Goal: Information Seeking & Learning: Learn about a topic

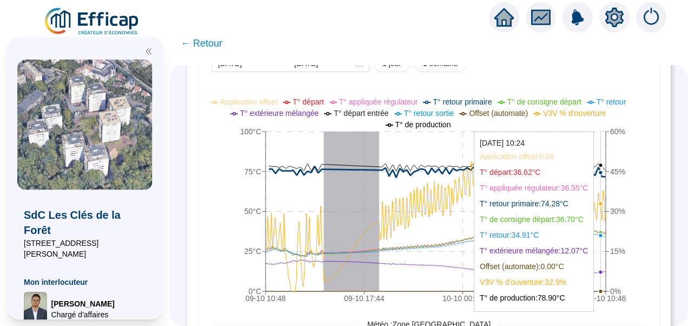
scroll to position [755, 0]
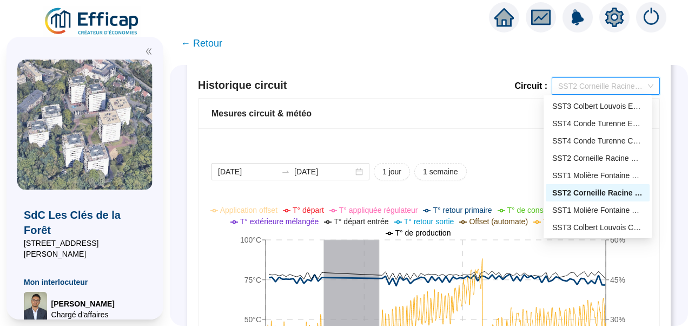
click at [601, 91] on span "SST2 Corneille Racine Chauffage" at bounding box center [605, 86] width 95 height 16
click at [589, 209] on div "SST1 Molière Fontaine Chauffage" at bounding box center [597, 210] width 91 height 11
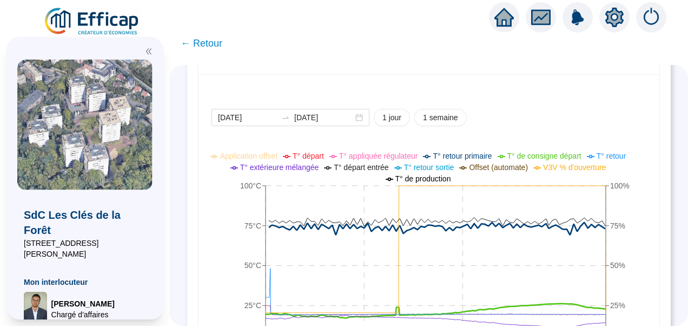
scroll to position [849, 0]
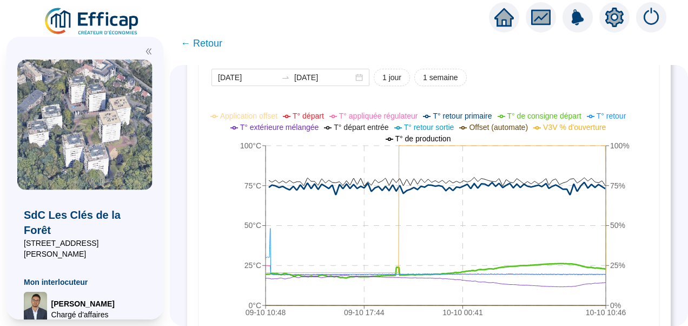
click at [630, 183] on icon "09-10 10:48 09-10 17:44 10-10 00:41 10-10 10:46 0°C 25°C 50°C 75°C 100°C 0% 25%…" at bounding box center [421, 216] width 419 height 216
click at [246, 185] on icon "09-10 10:48 09-10 17:44 10-10 00:41 10-10 10:46 0°C 25°C 50°C 75°C 100°C 0% 25%…" at bounding box center [421, 216] width 419 height 216
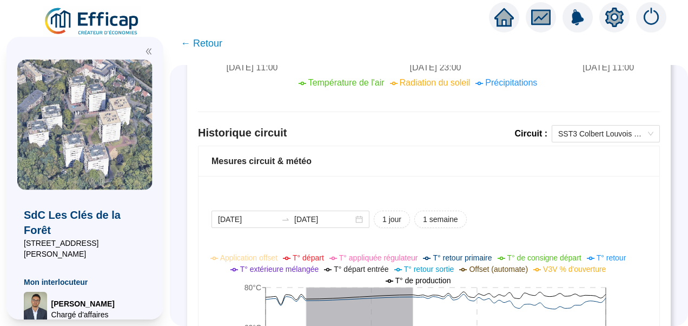
scroll to position [757, 0]
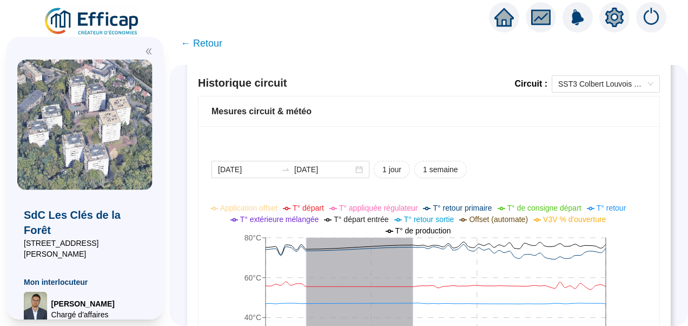
click at [149, 51] on icon "double-left" at bounding box center [148, 52] width 5 height 6
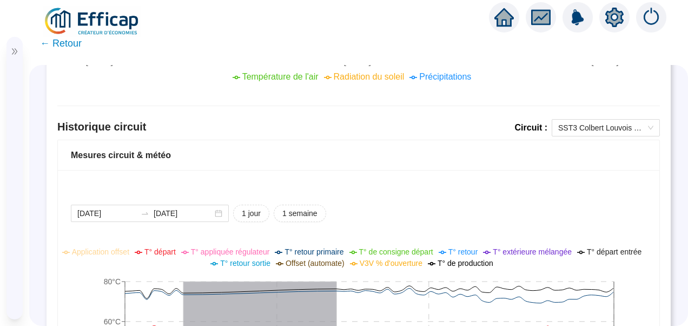
scroll to position [703, 0]
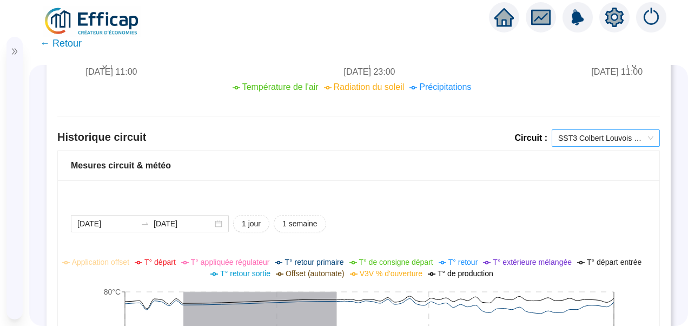
click at [567, 135] on span "SST3 Colbert Louvois ECS" at bounding box center [605, 138] width 95 height 16
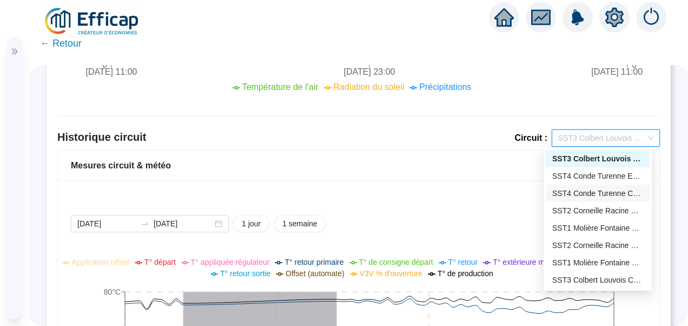
click at [577, 195] on div "SST4 Conde Turenne Chauffage" at bounding box center [597, 193] width 91 height 11
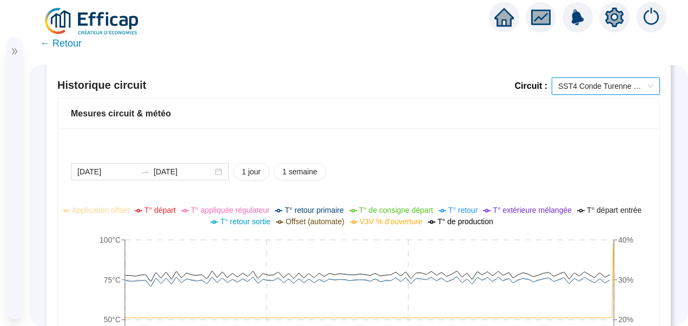
scroll to position [649, 0]
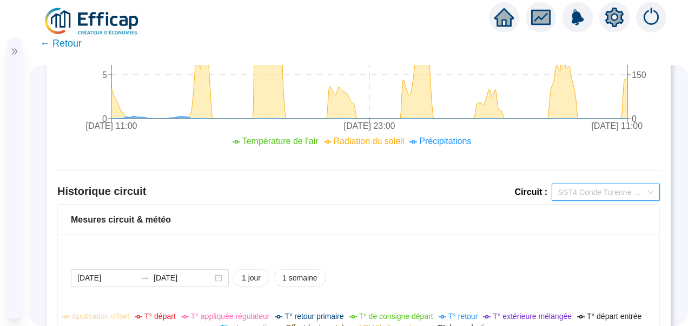
click at [578, 188] on span "SST4 Conde Turenne Chauffage" at bounding box center [605, 192] width 95 height 16
click at [630, 228] on div "Mesures circuit & météo" at bounding box center [359, 220] width 602 height 30
click at [409, 220] on div "Mesures circuit & météo" at bounding box center [359, 219] width 576 height 13
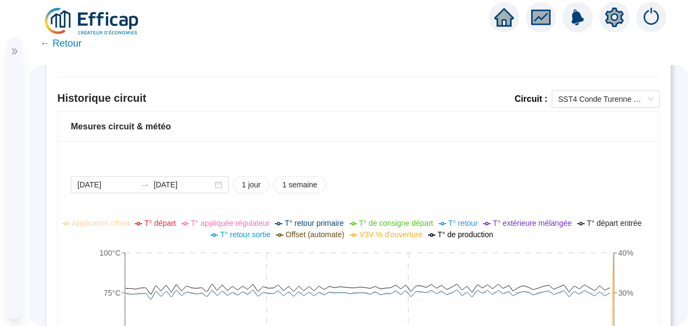
scroll to position [866, 0]
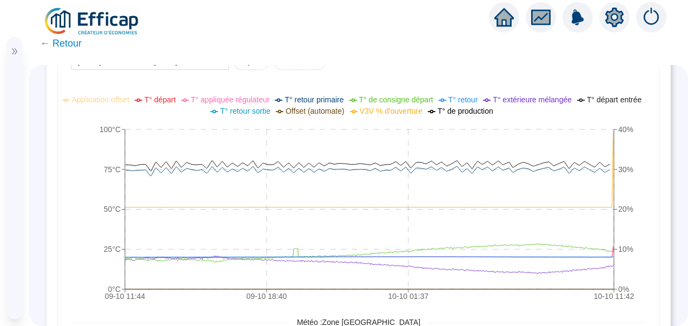
drag, startPoint x: 63, startPoint y: 184, endPoint x: 67, endPoint y: 168, distance: 16.7
click at [64, 181] on div "2025-10-09 2025-10-10 1 jour 1 semaine 09-10 11:44 09-10 18:40 10-10 01:37 10-1…" at bounding box center [359, 292] width 602 height 548
click at [79, 161] on icon "09-10 11:44 09-10 18:40 10-10 01:37 10-10 11:42 0°C 25°C 50°C 75°C 100°C 0% 10%…" at bounding box center [355, 199] width 568 height 216
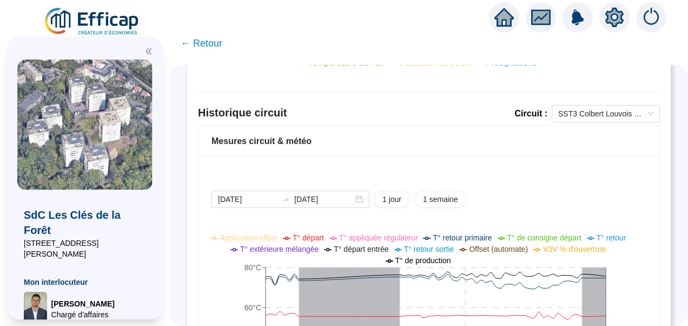
scroll to position [728, 0]
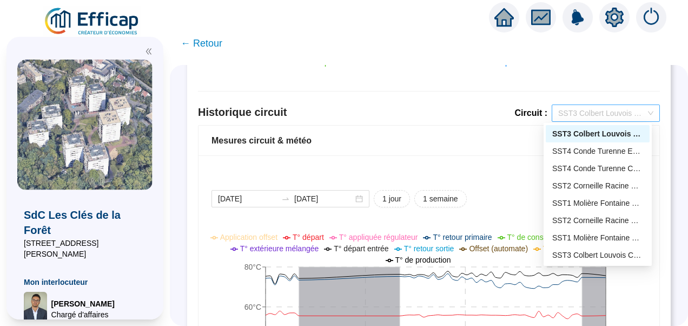
click at [587, 104] on div "SST3 Colbert Louvois ECS" at bounding box center [606, 112] width 108 height 17
click at [583, 243] on div "SST1 Molière Fontaine Chauffage" at bounding box center [598, 237] width 104 height 17
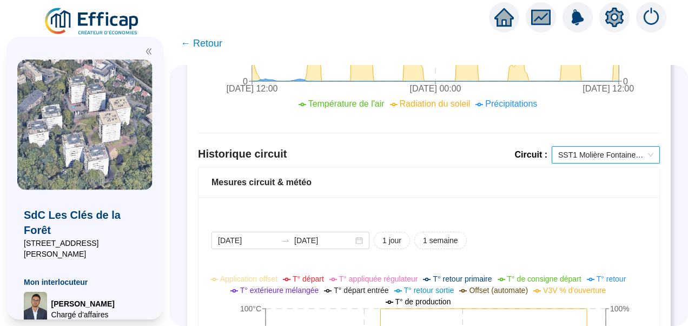
scroll to position [654, 0]
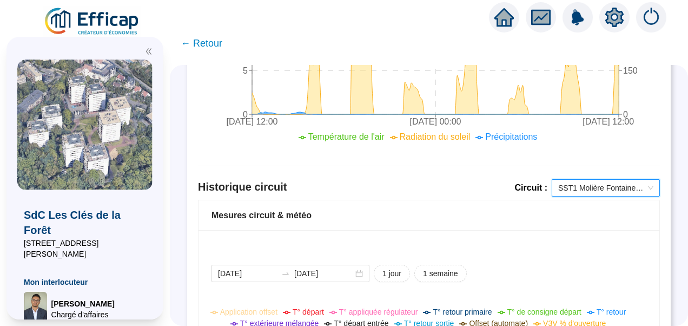
click at [575, 182] on span "SST1 Molière Fontaine Chauffage" at bounding box center [605, 188] width 95 height 16
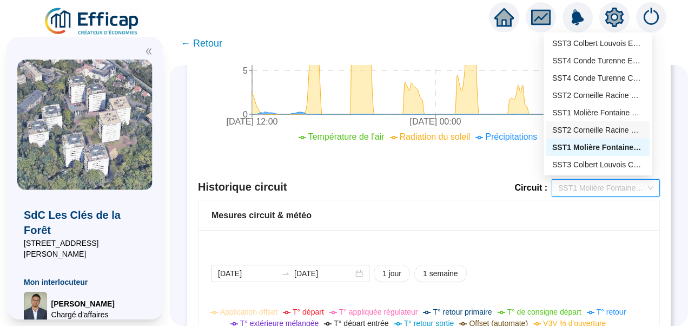
click at [584, 129] on div "SST2 Corneille Racine Chauffage" at bounding box center [597, 129] width 91 height 11
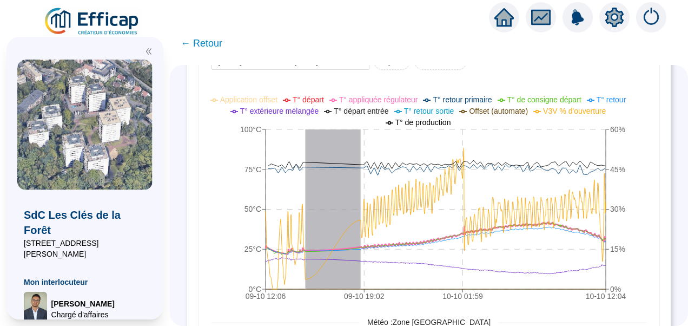
scroll to position [744, 0]
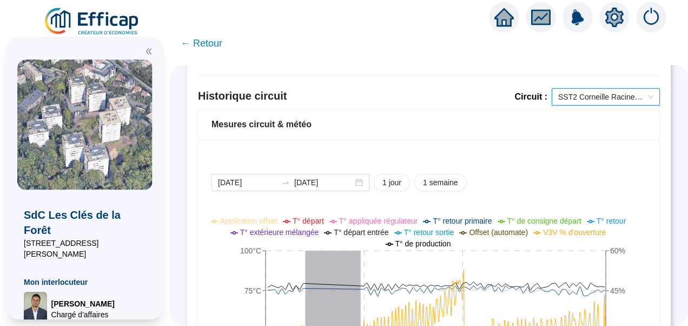
click at [568, 97] on span "SST2 Corneille Racine Chauffage" at bounding box center [605, 97] width 95 height 16
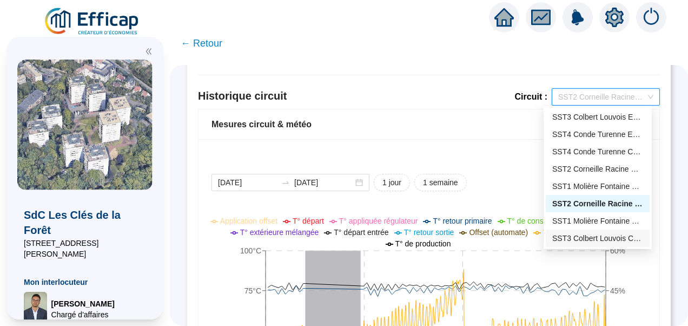
click at [582, 241] on div "SST3 Colbert Louvois Chauffage" at bounding box center [597, 238] width 91 height 11
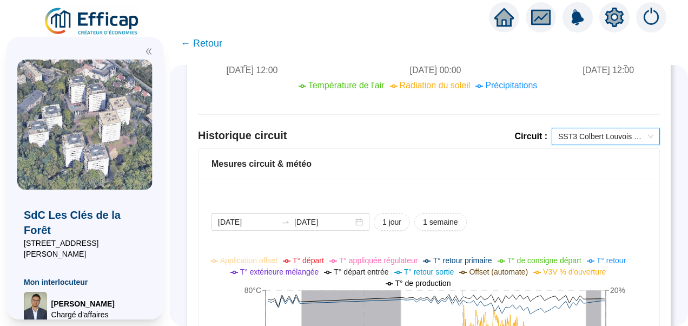
scroll to position [704, 0]
click at [577, 134] on span "SST3 Colbert Louvois Chauffage" at bounding box center [605, 137] width 95 height 16
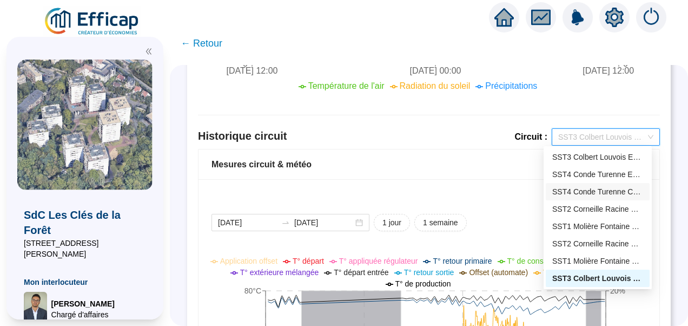
click at [583, 194] on div "SST4 Conde Turenne Chauffage" at bounding box center [597, 191] width 91 height 11
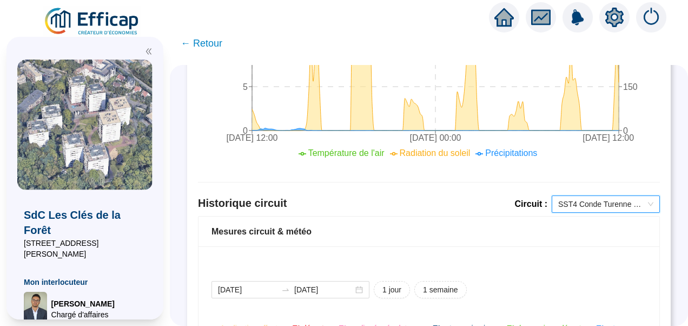
scroll to position [635, 0]
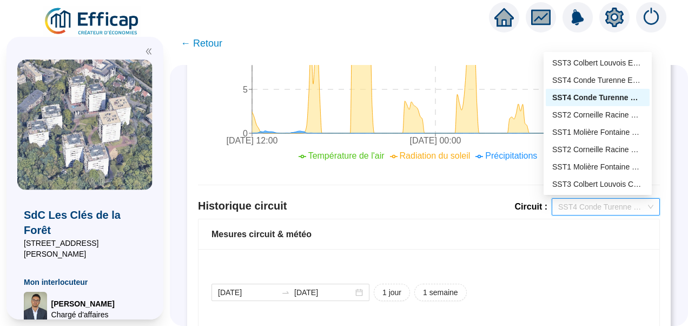
click at [604, 205] on span "SST4 Conde Turenne Chauffage" at bounding box center [605, 207] width 95 height 16
click at [670, 149] on div "ANALYSE DE SITE : SdC Les Clés de la Forêt Main courante Alertes Fonctionnement…" at bounding box center [429, 195] width 518 height 261
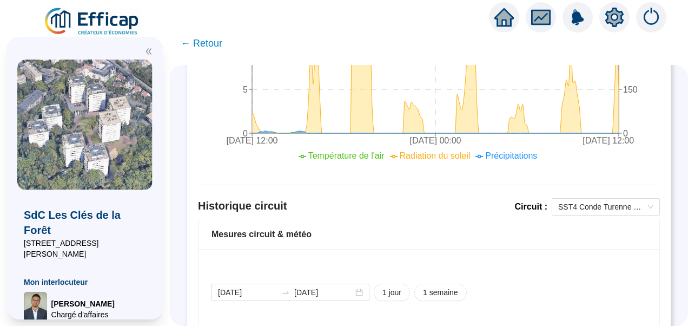
scroll to position [707, 0]
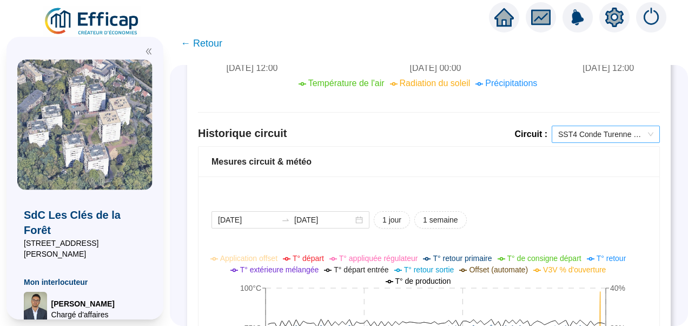
click at [618, 128] on span "SST4 Conde Turenne Chauffage" at bounding box center [605, 134] width 95 height 16
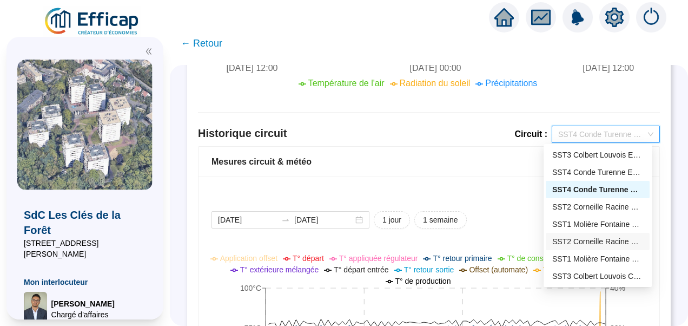
click at [567, 237] on div "SST2 Corneille Racine Chauffage" at bounding box center [597, 241] width 91 height 11
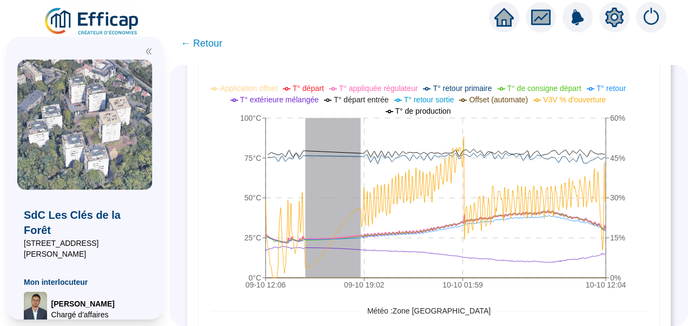
scroll to position [890, 0]
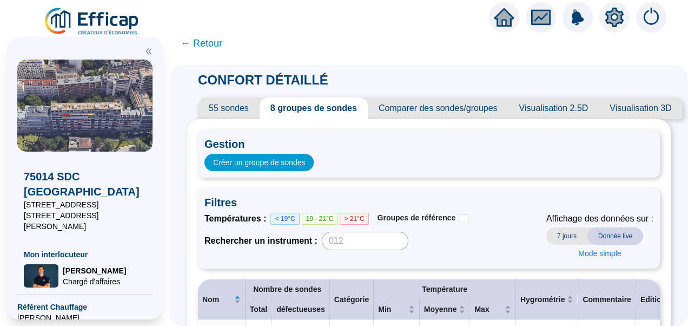
click at [205, 44] on span "← Retour" at bounding box center [202, 43] width 42 height 15
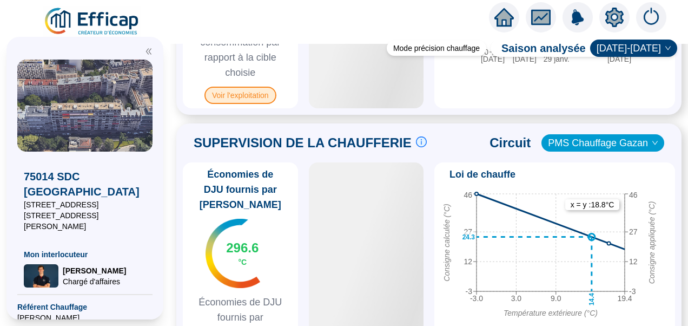
scroll to position [735, 0]
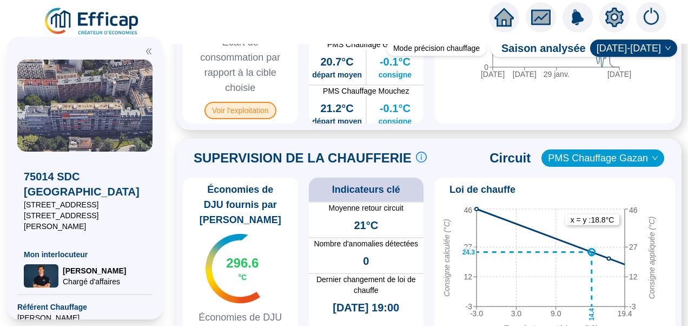
click at [224, 119] on span "Voir l'exploitation" at bounding box center [241, 110] width 72 height 17
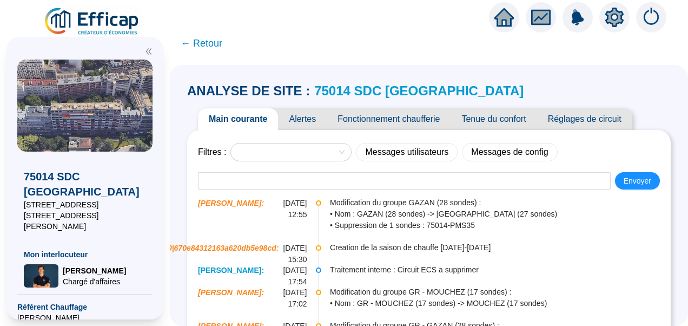
click at [375, 119] on span "Fonctionnement chaufferie" at bounding box center [389, 119] width 124 height 22
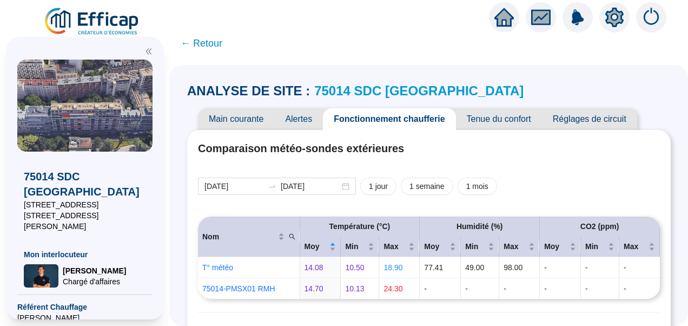
click at [146, 53] on icon "double-left" at bounding box center [149, 52] width 8 height 8
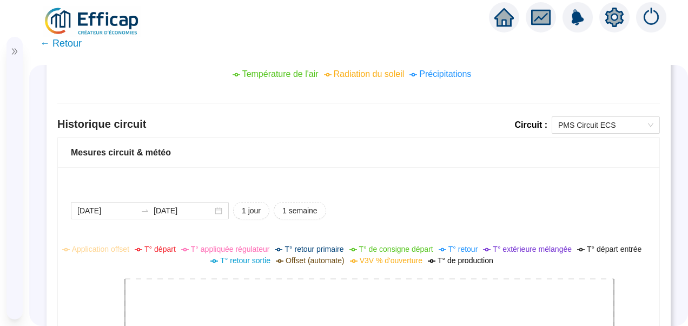
scroll to position [683, 0]
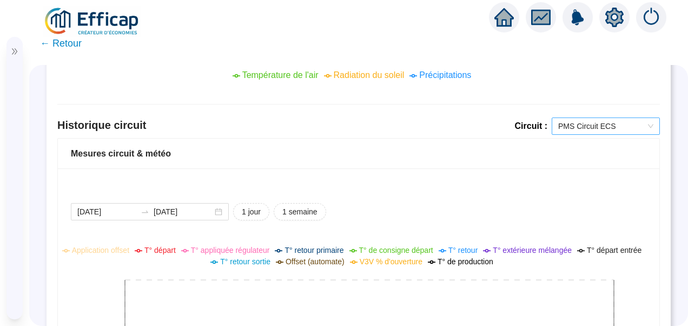
click at [593, 121] on span "PMS Circuit ECS" at bounding box center [605, 126] width 95 height 16
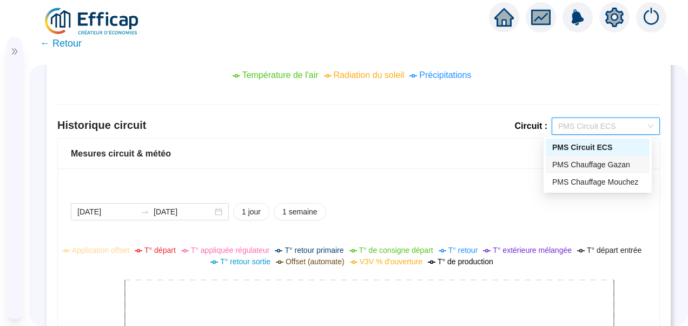
click at [588, 170] on div "PMS Chauffage Gazan" at bounding box center [598, 164] width 104 height 17
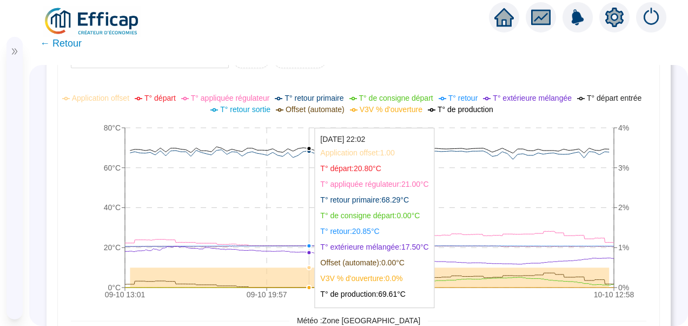
scroll to position [690, 0]
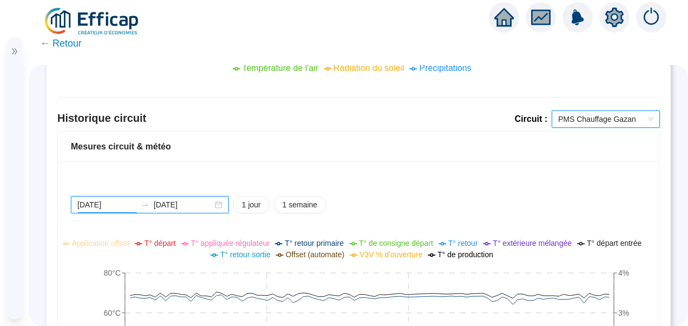
click at [119, 204] on input "2025-10-09" at bounding box center [106, 204] width 59 height 11
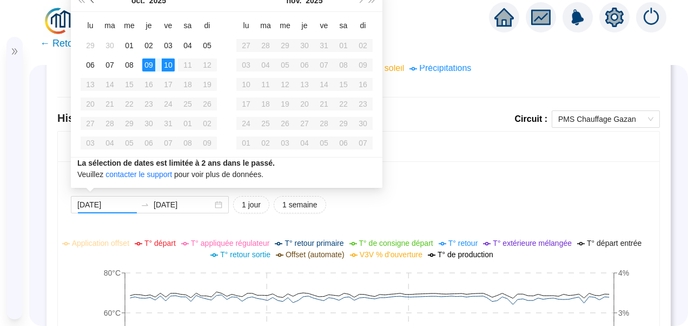
click at [91, 4] on button "Mois précédent (PageUp)" at bounding box center [93, 1] width 12 height 22
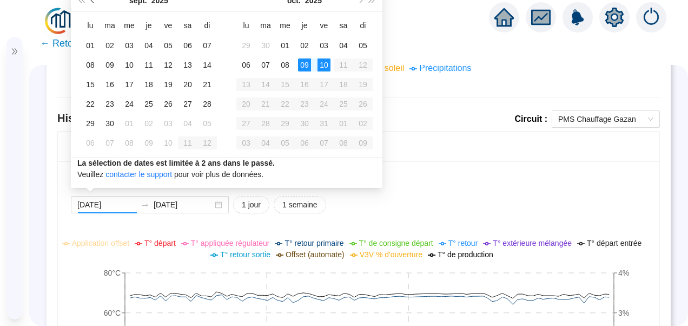
click at [93, 5] on button "Mois précédent (PageUp)" at bounding box center [93, 1] width 12 height 22
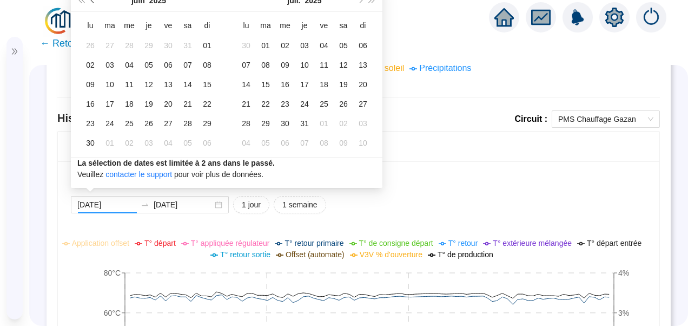
click at [93, 3] on button "Mois précédent (PageUp)" at bounding box center [93, 1] width 12 height 22
type input "[DATE]"
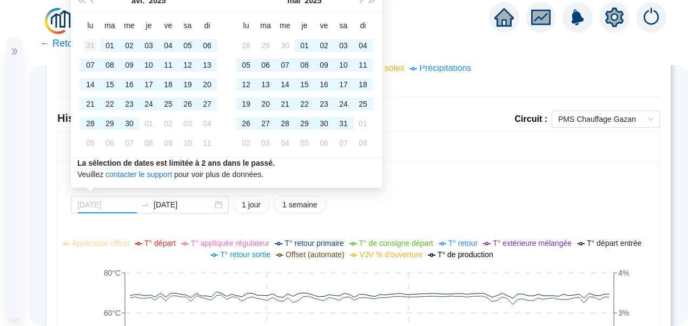
click at [89, 42] on div "31" at bounding box center [90, 45] width 13 height 13
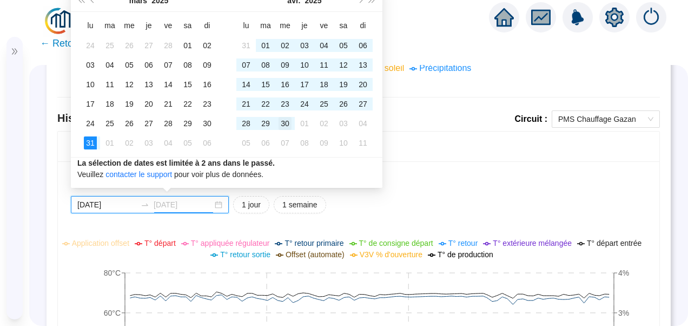
type input "[DATE]"
click at [284, 121] on div "30" at bounding box center [285, 123] width 13 height 13
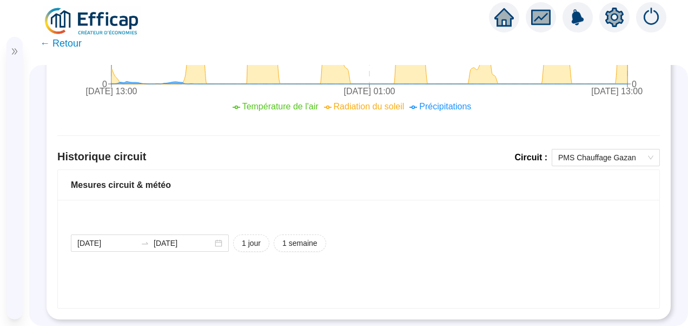
scroll to position [669, 0]
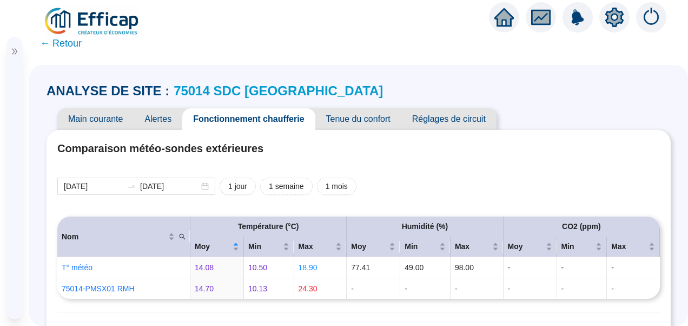
scroll to position [848, 0]
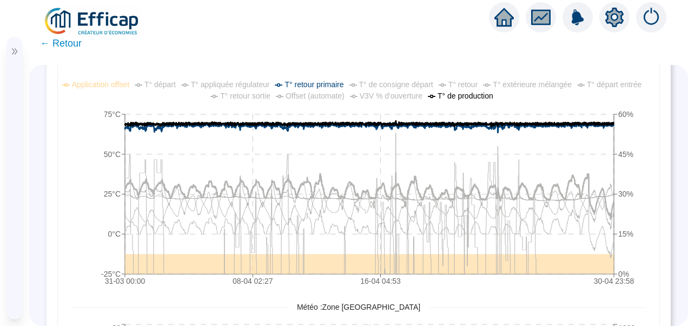
click at [462, 97] on span "T° de production" at bounding box center [466, 95] width 56 height 9
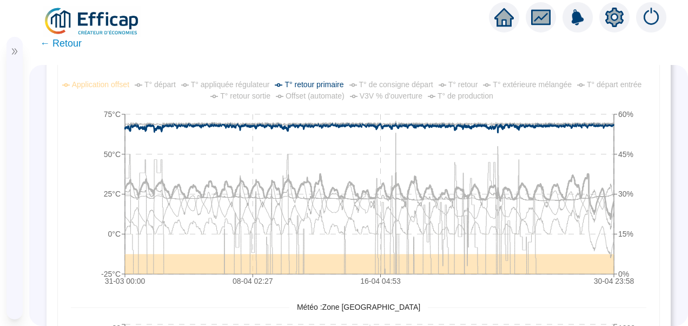
click at [314, 81] on span "T° retour primaire" at bounding box center [314, 84] width 59 height 9
click at [162, 80] on span "T° départ" at bounding box center [159, 84] width 31 height 9
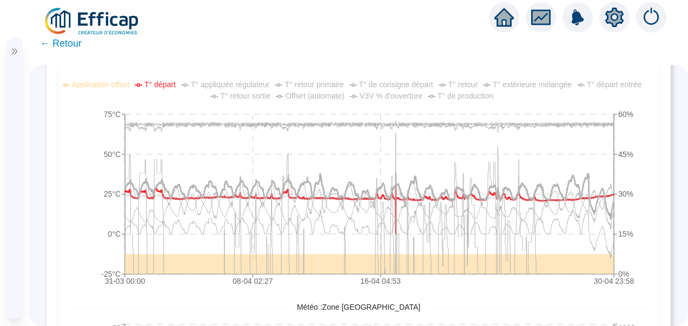
click at [465, 85] on span "T° retour" at bounding box center [464, 84] width 30 height 9
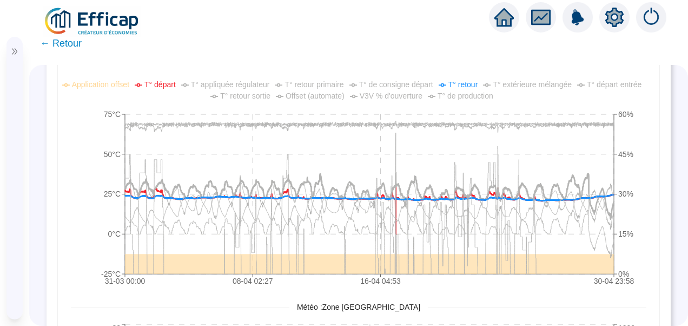
click at [399, 82] on span "T° de consigne départ" at bounding box center [396, 84] width 74 height 9
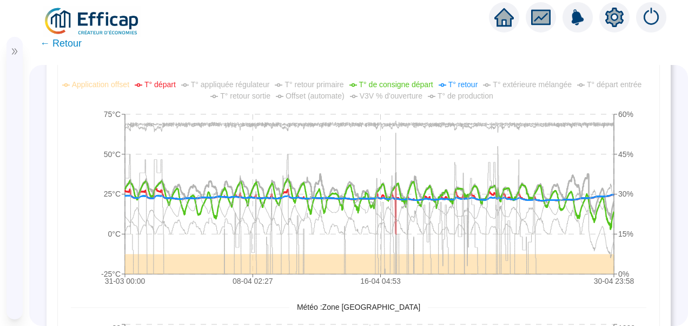
click at [399, 82] on span "T° de consigne départ" at bounding box center [396, 84] width 74 height 9
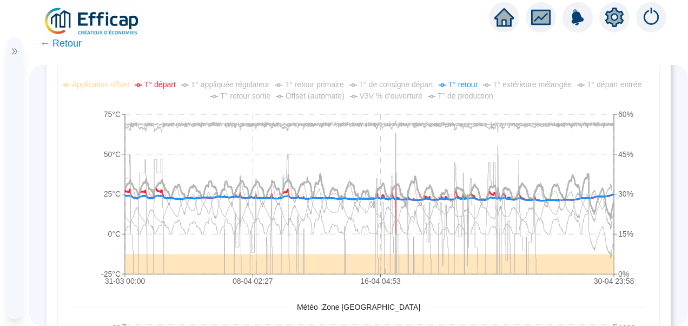
scroll to position [782, 0]
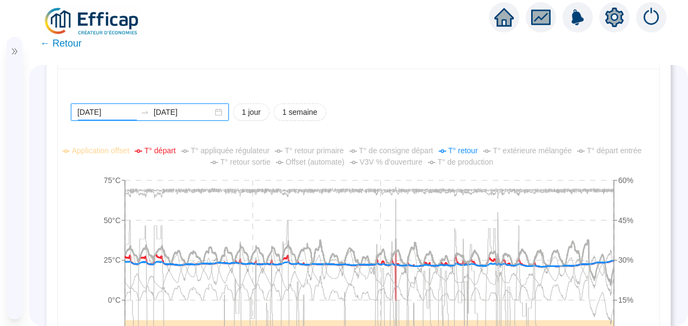
click at [121, 114] on input "[DATE]" at bounding box center [106, 112] width 59 height 11
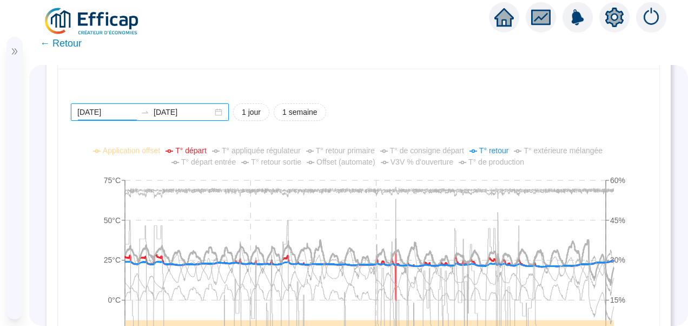
click at [119, 109] on input "[DATE]" at bounding box center [106, 112] width 59 height 11
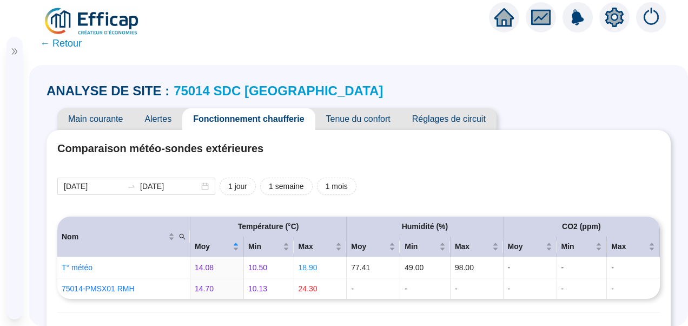
scroll to position [817, 0]
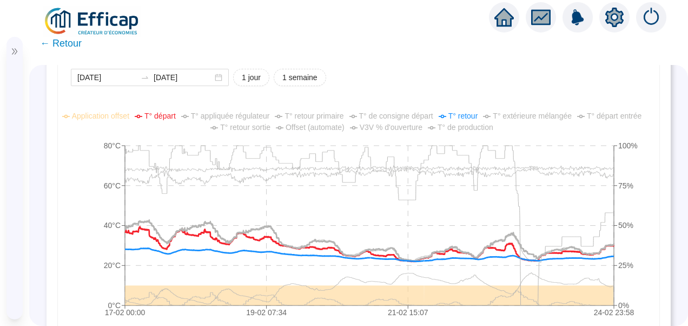
click at [390, 112] on span "T° de consigne départ" at bounding box center [396, 115] width 74 height 9
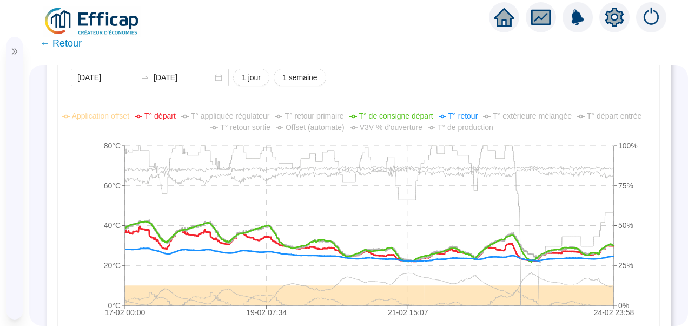
click at [390, 112] on span "T° de consigne départ" at bounding box center [396, 115] width 74 height 9
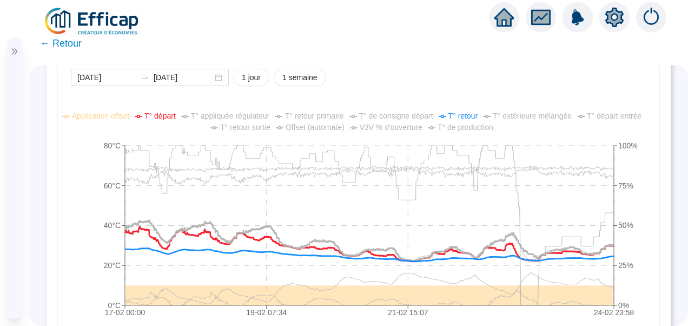
click at [388, 124] on span "V3V % d'ouverture" at bounding box center [391, 127] width 63 height 9
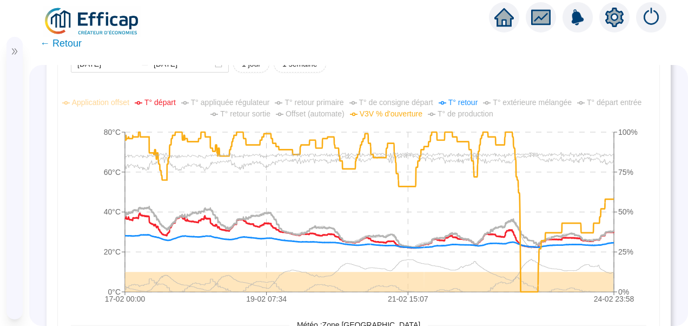
scroll to position [834, 0]
